Goal: Task Accomplishment & Management: Manage account settings

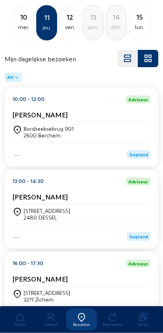
scroll to position [53, 0]
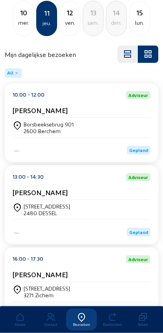
click at [35, 197] on cam-card-title "[PERSON_NAME]" at bounding box center [40, 193] width 55 height 8
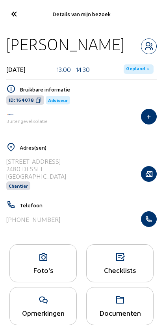
click at [38, 259] on icon at bounding box center [43, 257] width 66 height 9
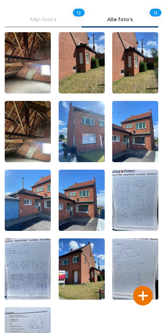
scroll to position [20, 0]
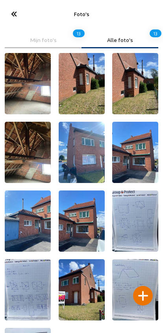
click at [12, 8] on icon at bounding box center [13, 14] width 13 height 14
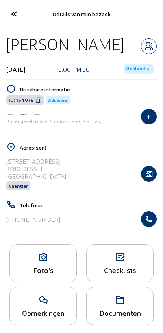
click at [13, 13] on icon at bounding box center [13, 14] width 13 height 14
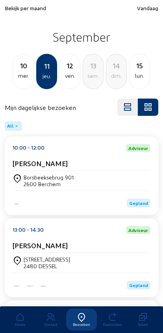
click at [21, 71] on div "10" at bounding box center [23, 65] width 20 height 11
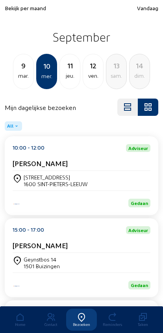
scroll to position [106, 0]
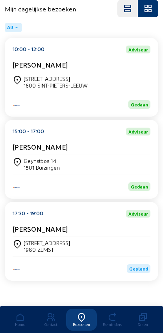
click at [38, 154] on div "Geynstbos 14 1501 Buizingen" at bounding box center [81, 164] width 137 height 20
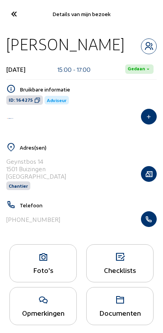
click at [28, 282] on div "Foto's" at bounding box center [42, 263] width 67 height 38
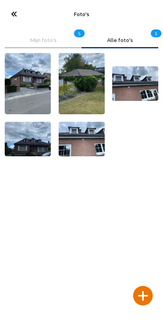
click at [145, 286] on div at bounding box center [143, 296] width 20 height 20
click at [143, 286] on div at bounding box center [143, 296] width 20 height 20
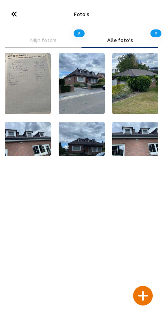
click at [6, 8] on cam-font-icon at bounding box center [14, 14] width 18 height 18
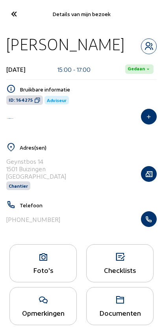
click at [8, 18] on icon at bounding box center [13, 14] width 13 height 14
